Goal: Complete application form: Complete application form

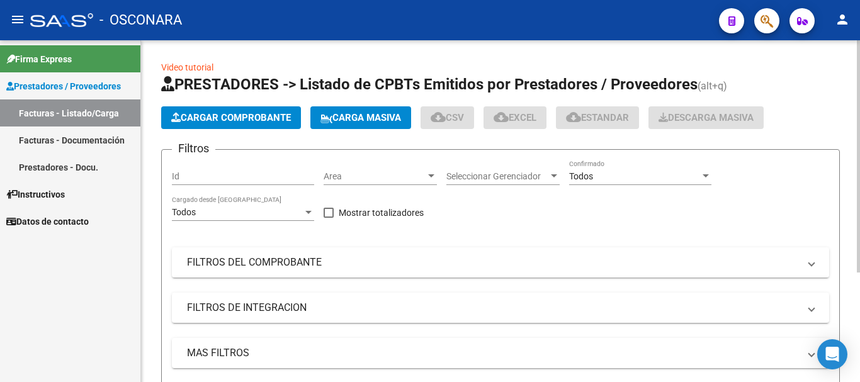
click at [254, 113] on span "Cargar Comprobante" at bounding box center [231, 117] width 120 height 11
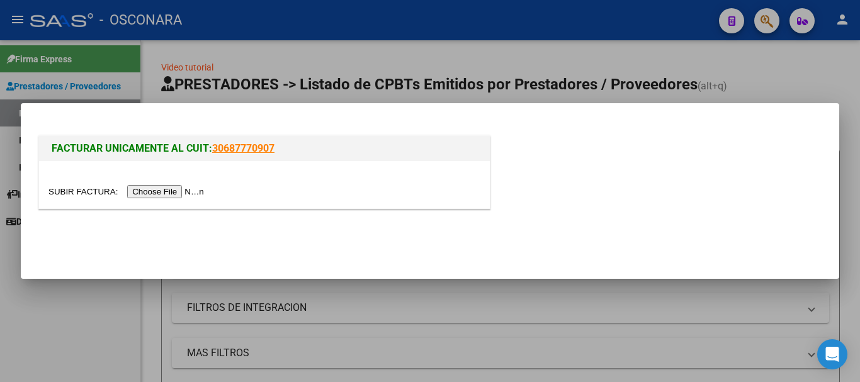
click at [175, 195] on input "file" at bounding box center [127, 191] width 159 height 13
click at [184, 193] on input "file" at bounding box center [127, 191] width 159 height 13
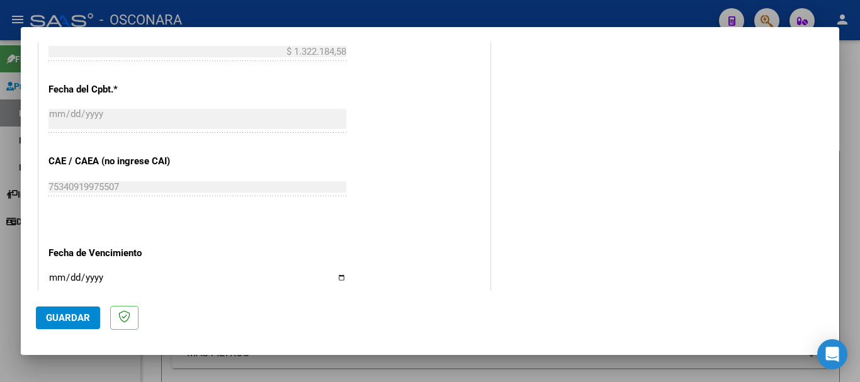
scroll to position [692, 0]
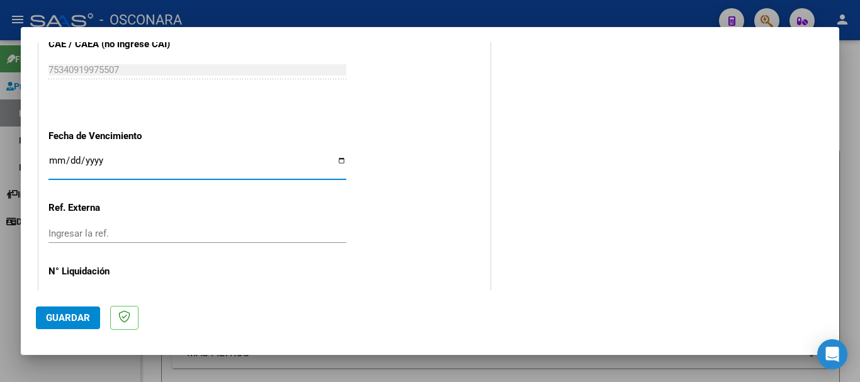
click at [52, 157] on input "Ingresar la fecha" at bounding box center [197, 165] width 298 height 20
type input "[DATE]"
click at [70, 319] on span "Guardar" at bounding box center [68, 317] width 44 height 11
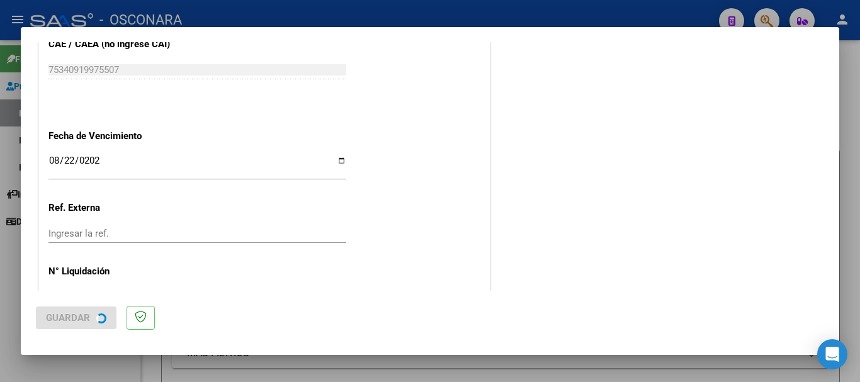
scroll to position [0, 0]
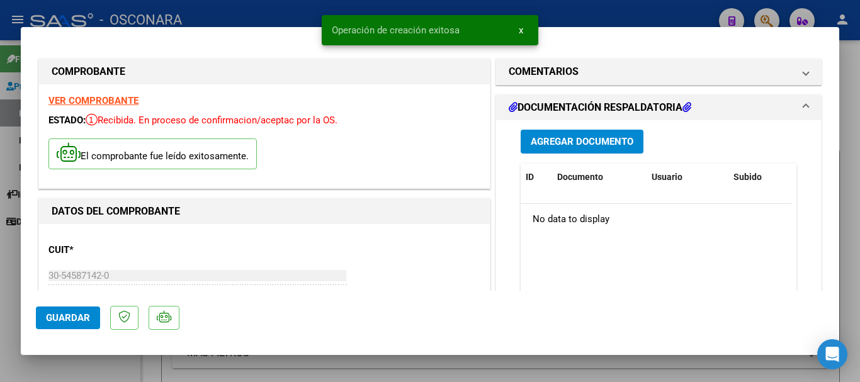
click at [610, 143] on span "Agregar Documento" at bounding box center [581, 142] width 103 height 11
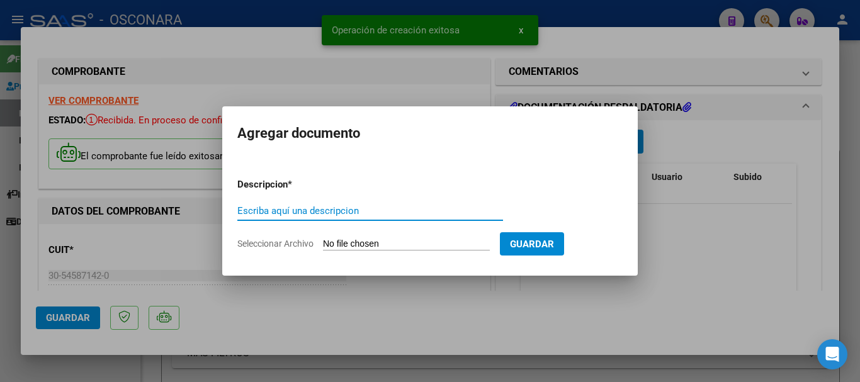
click at [424, 243] on input "Seleccionar Archivo" at bounding box center [406, 244] width 167 height 12
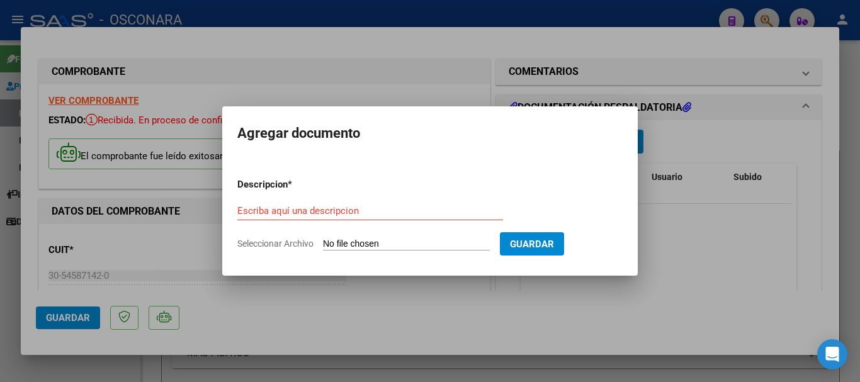
type input "C:\fakepath\NOTA CREDITO [PERSON_NAME].pdf"
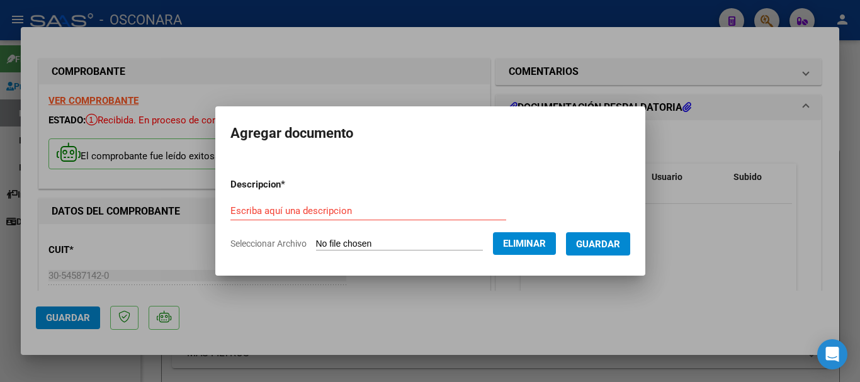
click at [310, 207] on input "Escriba aquí una descripcion" at bounding box center [368, 210] width 276 height 11
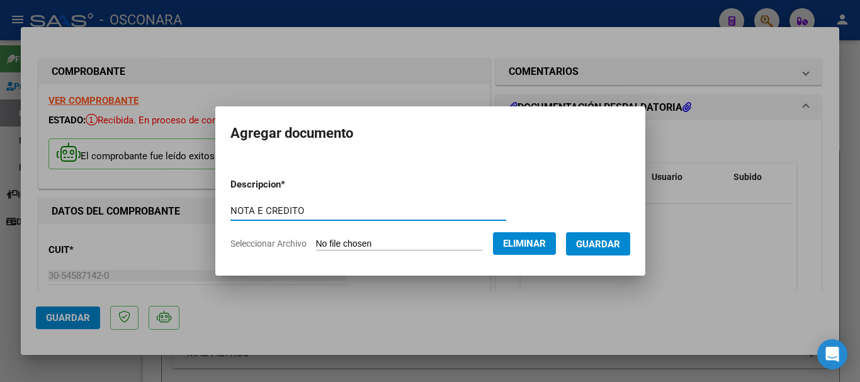
drag, startPoint x: 244, startPoint y: 212, endPoint x: 262, endPoint y: 155, distance: 59.7
click at [246, 206] on input "NOTA E CREDITO" at bounding box center [368, 210] width 276 height 11
type input "NOTA DE CREDITO"
click at [604, 241] on span "Guardar" at bounding box center [598, 243] width 44 height 11
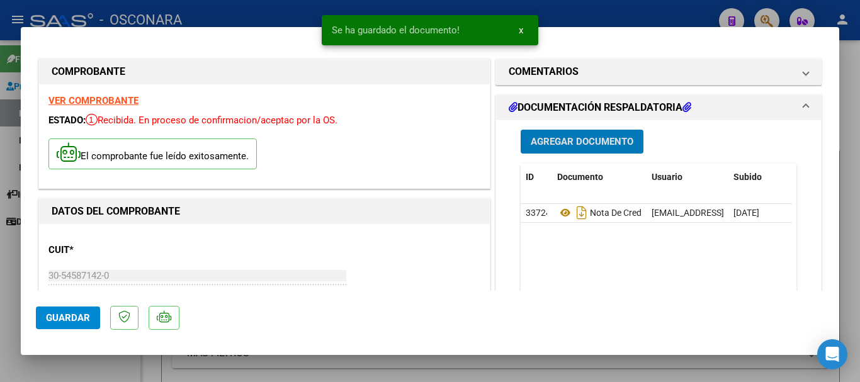
type input "$ 0,00"
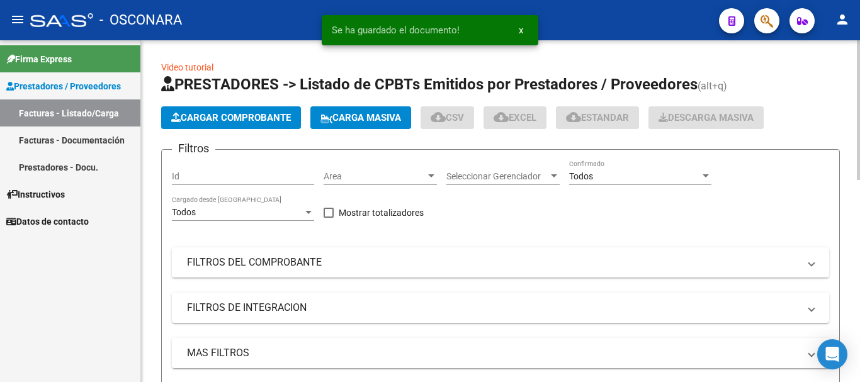
click at [249, 118] on span "Cargar Comprobante" at bounding box center [231, 117] width 120 height 11
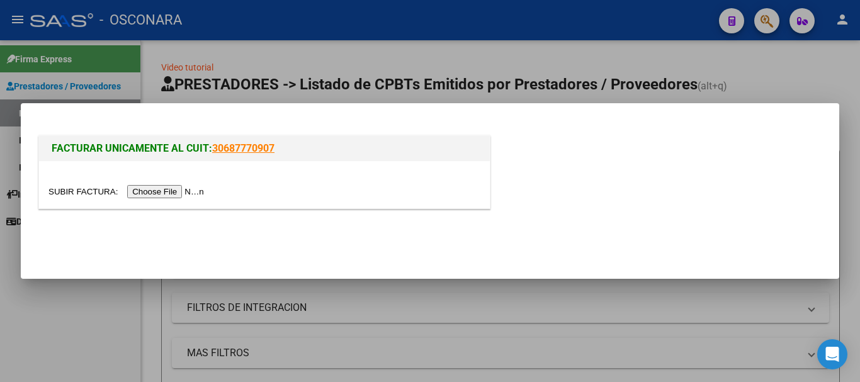
click at [199, 190] on input "file" at bounding box center [127, 191] width 159 height 13
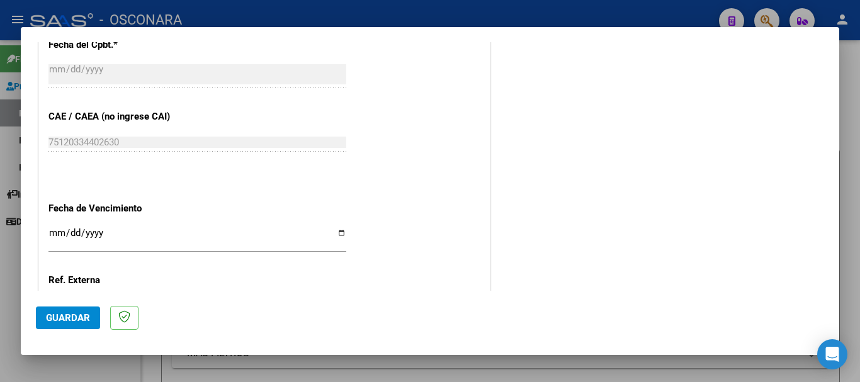
scroll to position [670, 0]
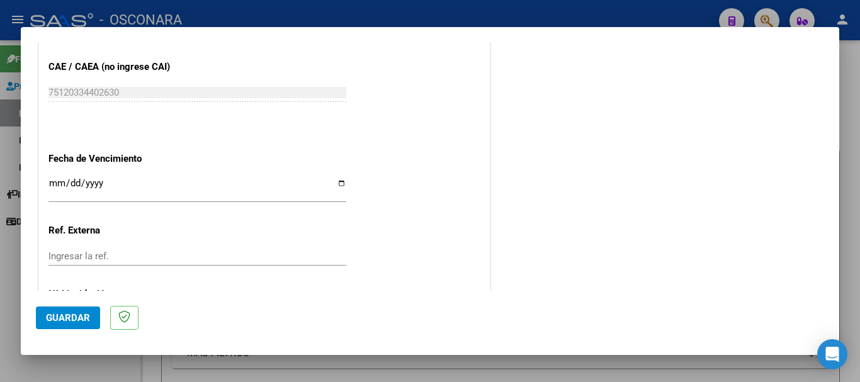
click at [54, 179] on input "Ingresar la fecha" at bounding box center [197, 188] width 298 height 20
type input "[DATE]"
click at [62, 317] on span "Guardar" at bounding box center [68, 317] width 44 height 11
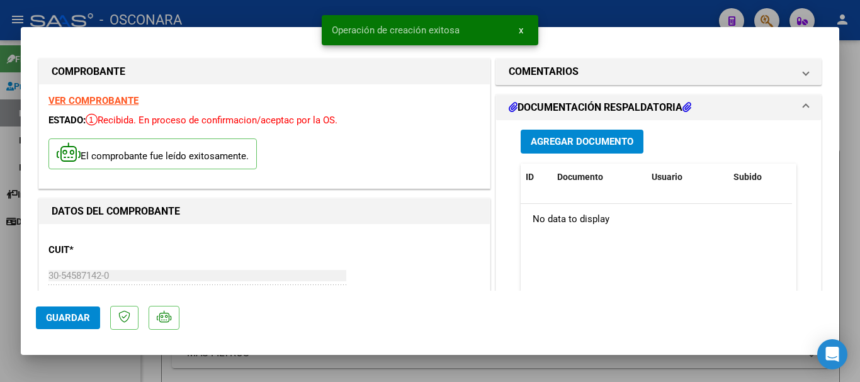
click at [588, 140] on span "Agregar Documento" at bounding box center [581, 142] width 103 height 11
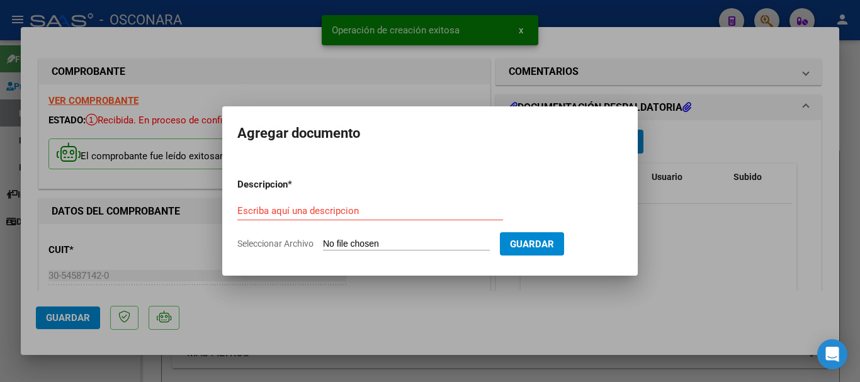
click at [384, 245] on input "Seleccionar Archivo" at bounding box center [406, 244] width 167 height 12
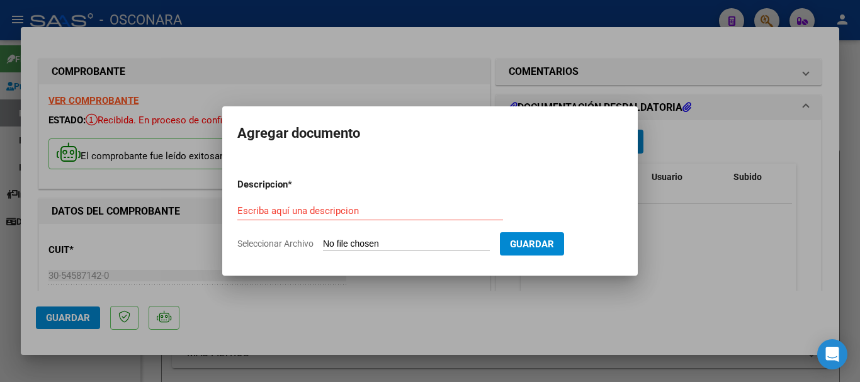
type input "C:\fakepath\ilovepdf_merged - 2025-08-20T115720.588.pdf"
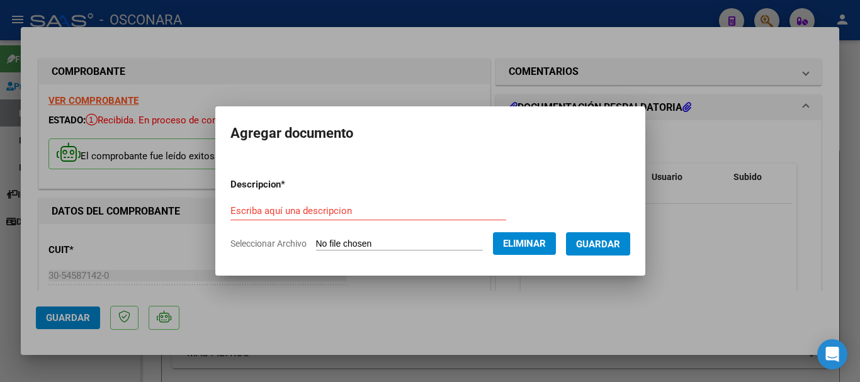
click at [328, 211] on input "Escriba aquí una descripcion" at bounding box center [368, 210] width 276 height 11
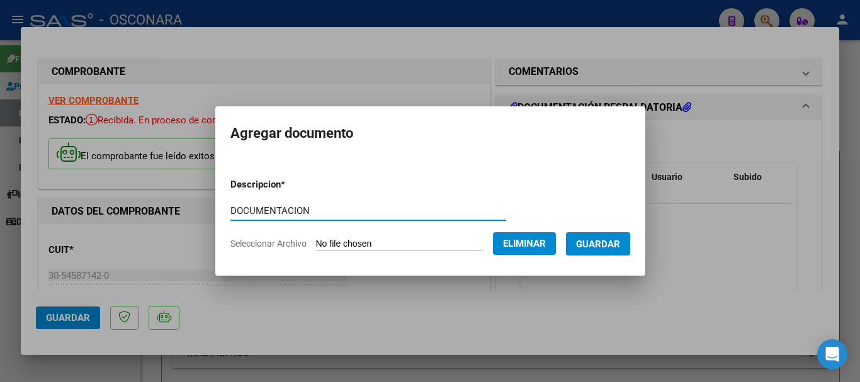
type input "DOCUMENTACION"
drag, startPoint x: 595, startPoint y: 241, endPoint x: 563, endPoint y: 175, distance: 73.5
click at [595, 240] on span "Guardar" at bounding box center [598, 243] width 44 height 11
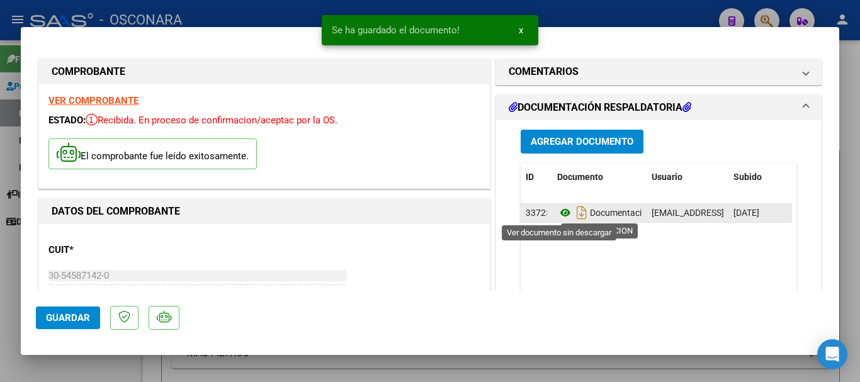
click at [560, 213] on icon at bounding box center [565, 212] width 16 height 15
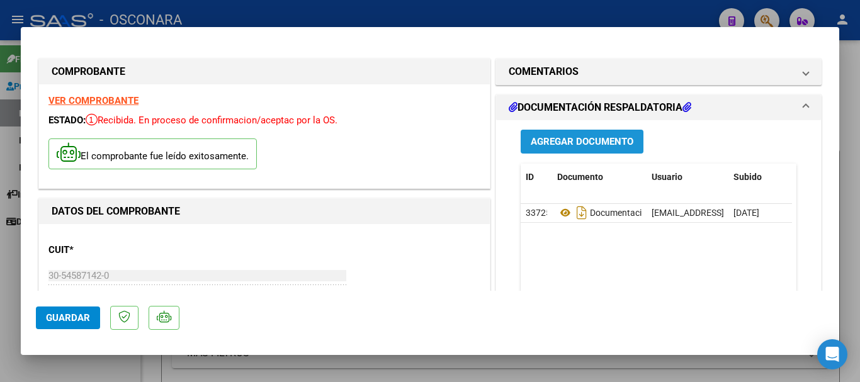
click at [564, 138] on span "Agregar Documento" at bounding box center [581, 142] width 103 height 11
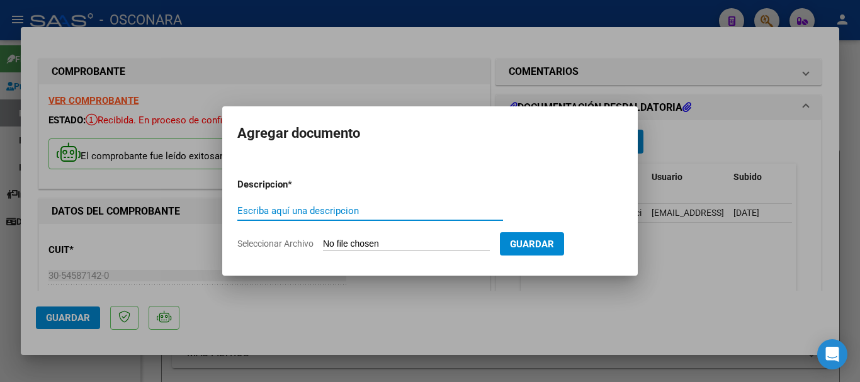
click at [430, 245] on input "Seleccionar Archivo" at bounding box center [406, 244] width 167 height 12
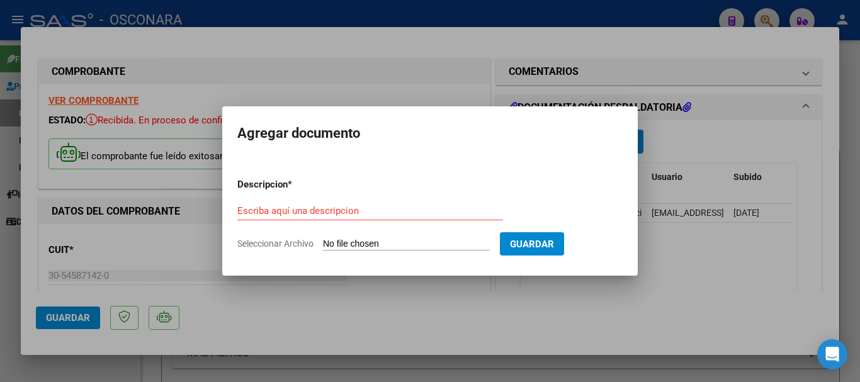
type input "C:\fakepath\NOTA CREDITO [PERSON_NAME].pdf"
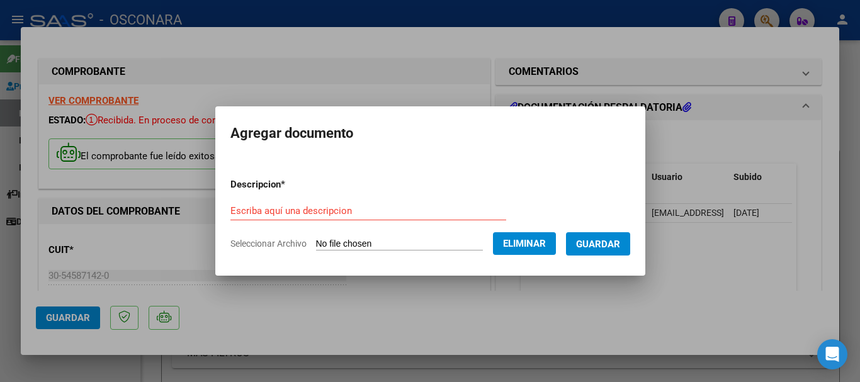
click at [442, 199] on form "Descripcion * Escriba aquí una descripcion Seleccionar Archivo Eliminar Guardar" at bounding box center [430, 214] width 400 height 92
click at [283, 210] on input "Escriba aquí una descripcion" at bounding box center [368, 210] width 276 height 11
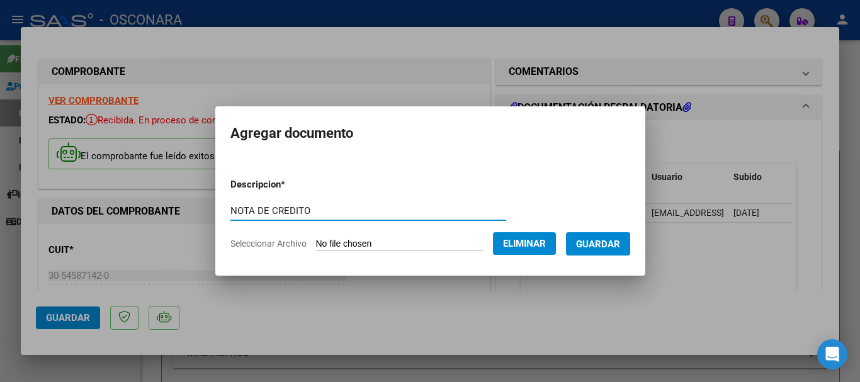
type input "NOTA DE CREDITO"
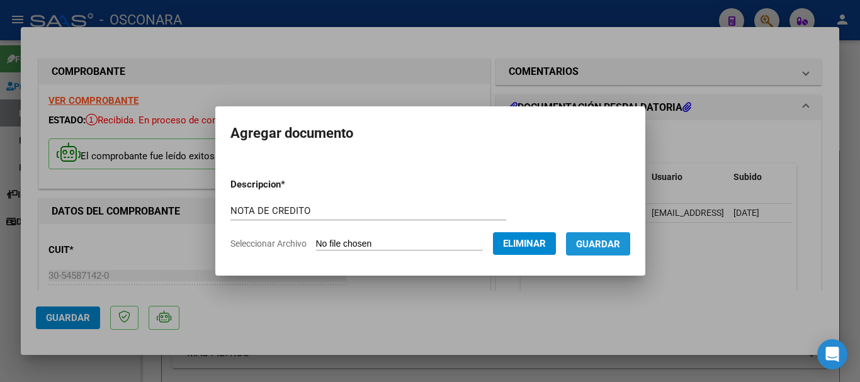
drag, startPoint x: 606, startPoint y: 244, endPoint x: 597, endPoint y: 235, distance: 12.0
click at [605, 244] on span "Guardar" at bounding box center [598, 243] width 44 height 11
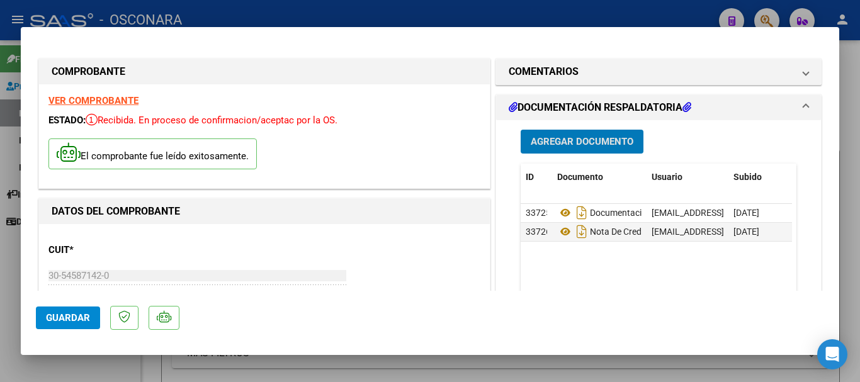
click at [64, 320] on span "Guardar" at bounding box center [68, 317] width 44 height 11
click at [52, 318] on span "Guardar" at bounding box center [68, 317] width 44 height 11
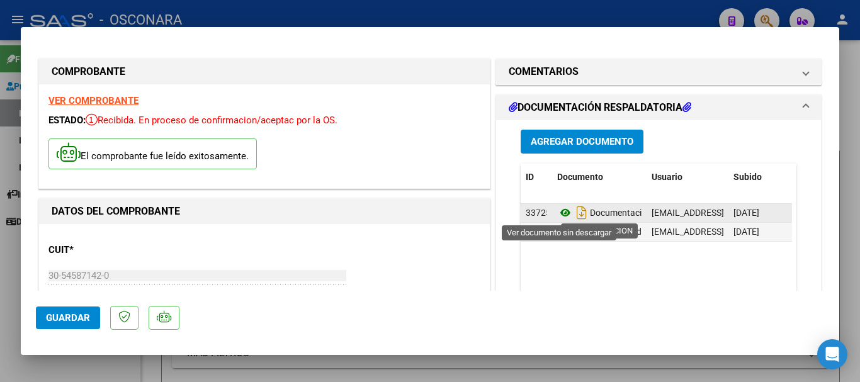
click at [559, 211] on icon at bounding box center [565, 212] width 16 height 15
